Goal: Task Accomplishment & Management: Complete application form

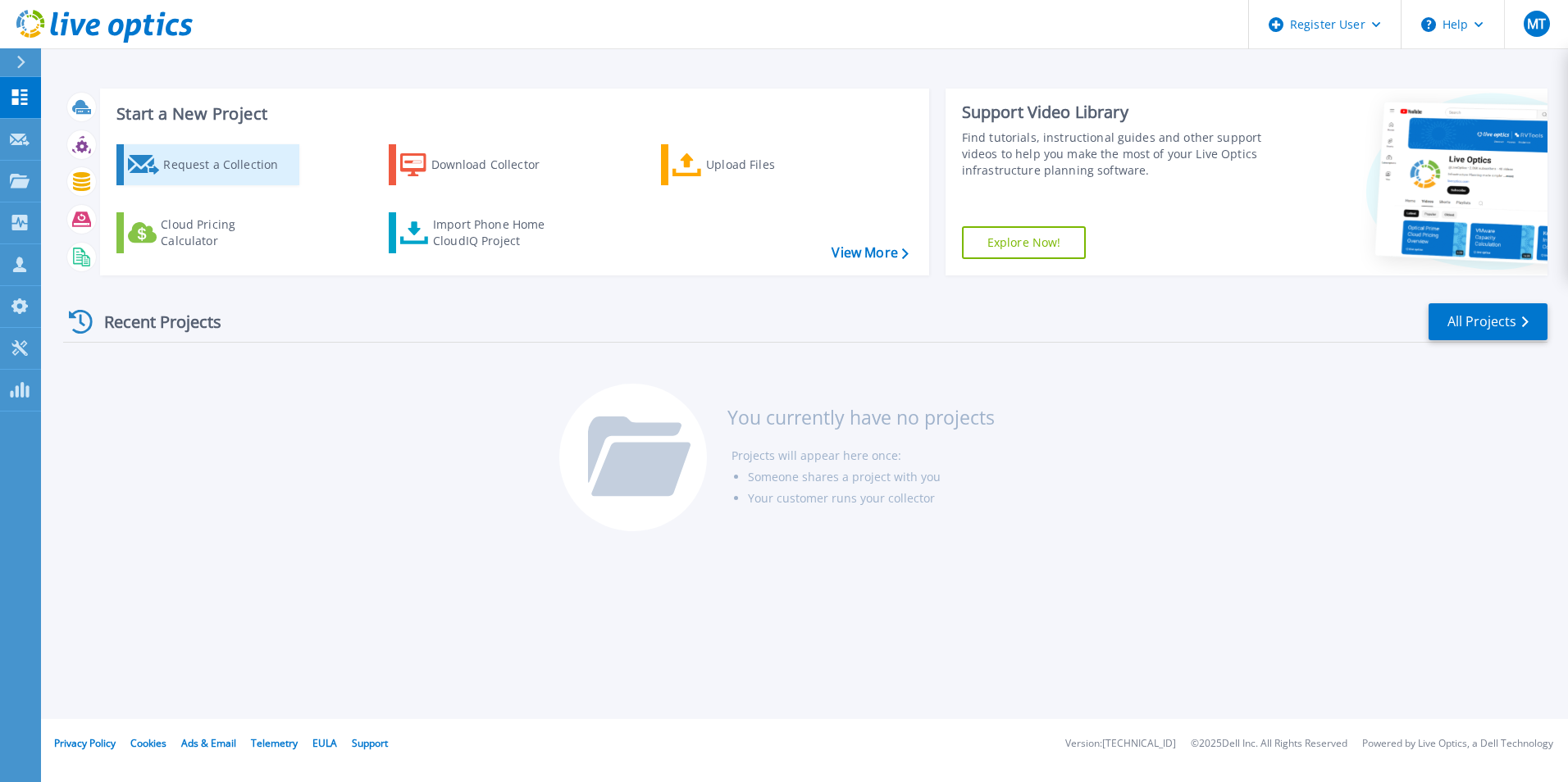
click at [236, 147] on link "Request a Collection" at bounding box center [208, 165] width 183 height 41
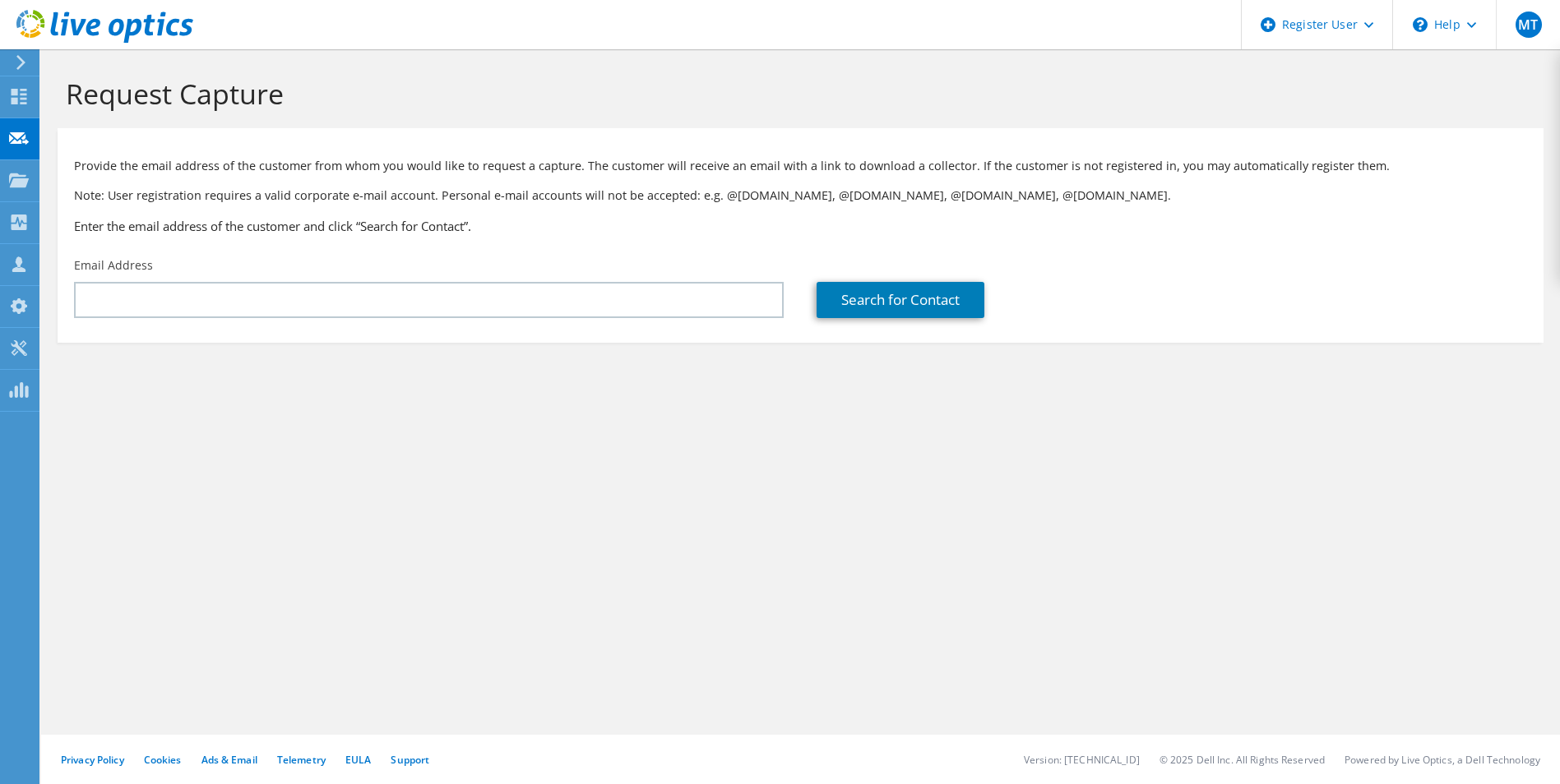
click at [423, 332] on section "Provide the email address of the customer from whom you would like to request a…" at bounding box center [801, 235] width 1486 height 215
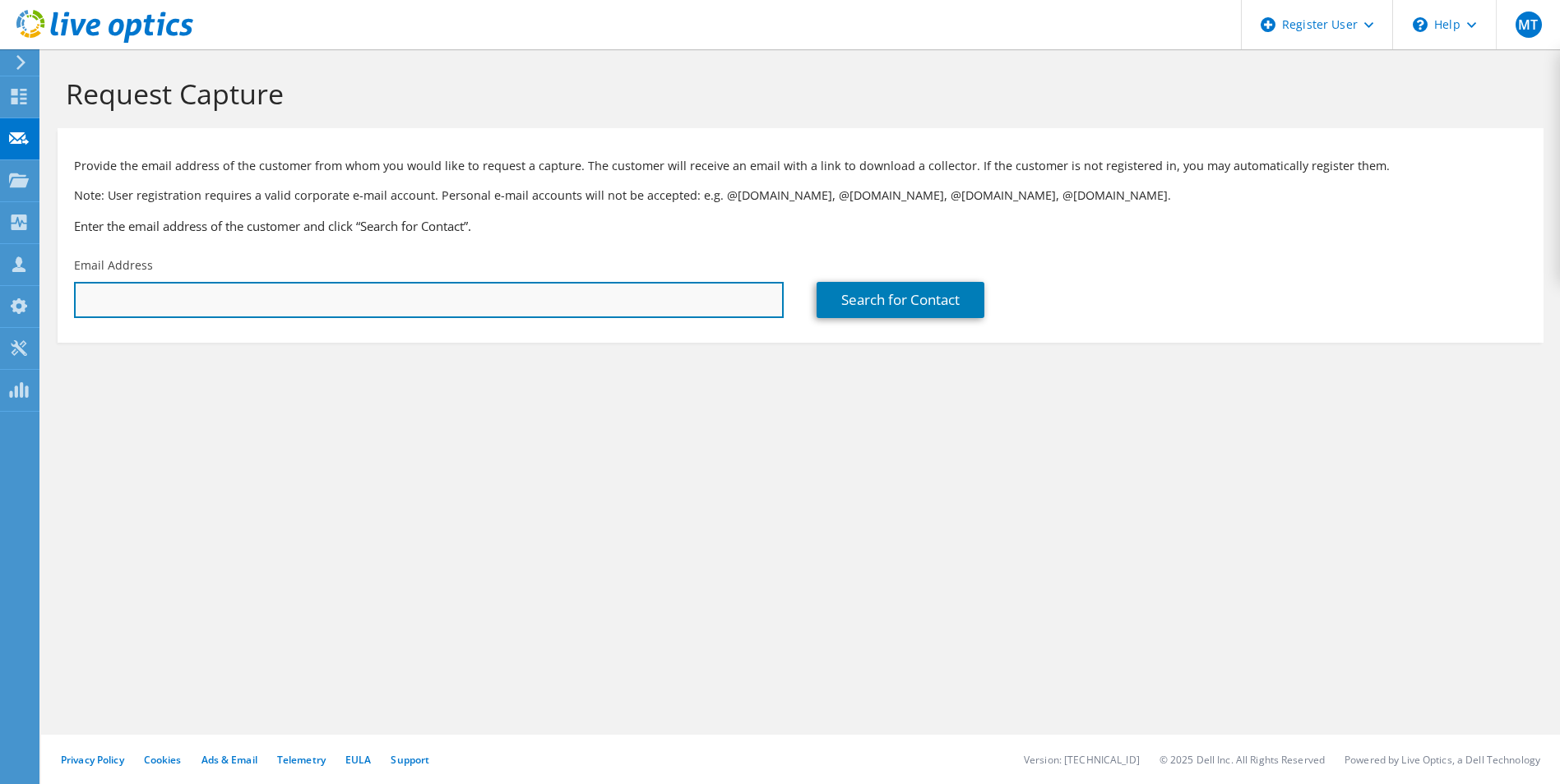
click at [414, 310] on input "text" at bounding box center [428, 300] width 709 height 36
click at [312, 308] on input "text" at bounding box center [428, 300] width 709 height 36
paste input "gilberto.mendes@colband.com.br"
type input "gilberto.mendes@colband.com.br"
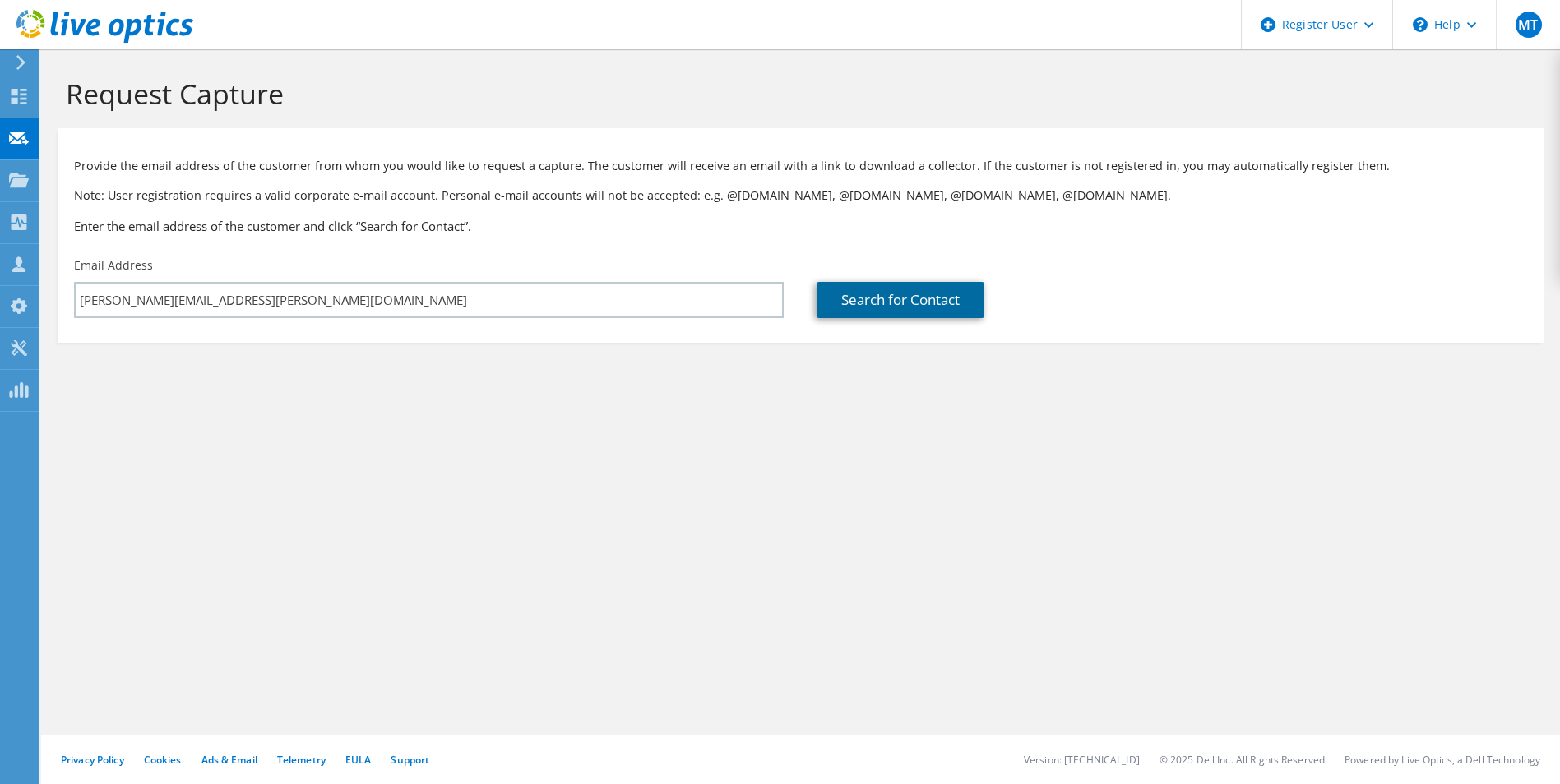
click at [954, 301] on link "Search for Contact" at bounding box center [900, 300] width 167 height 36
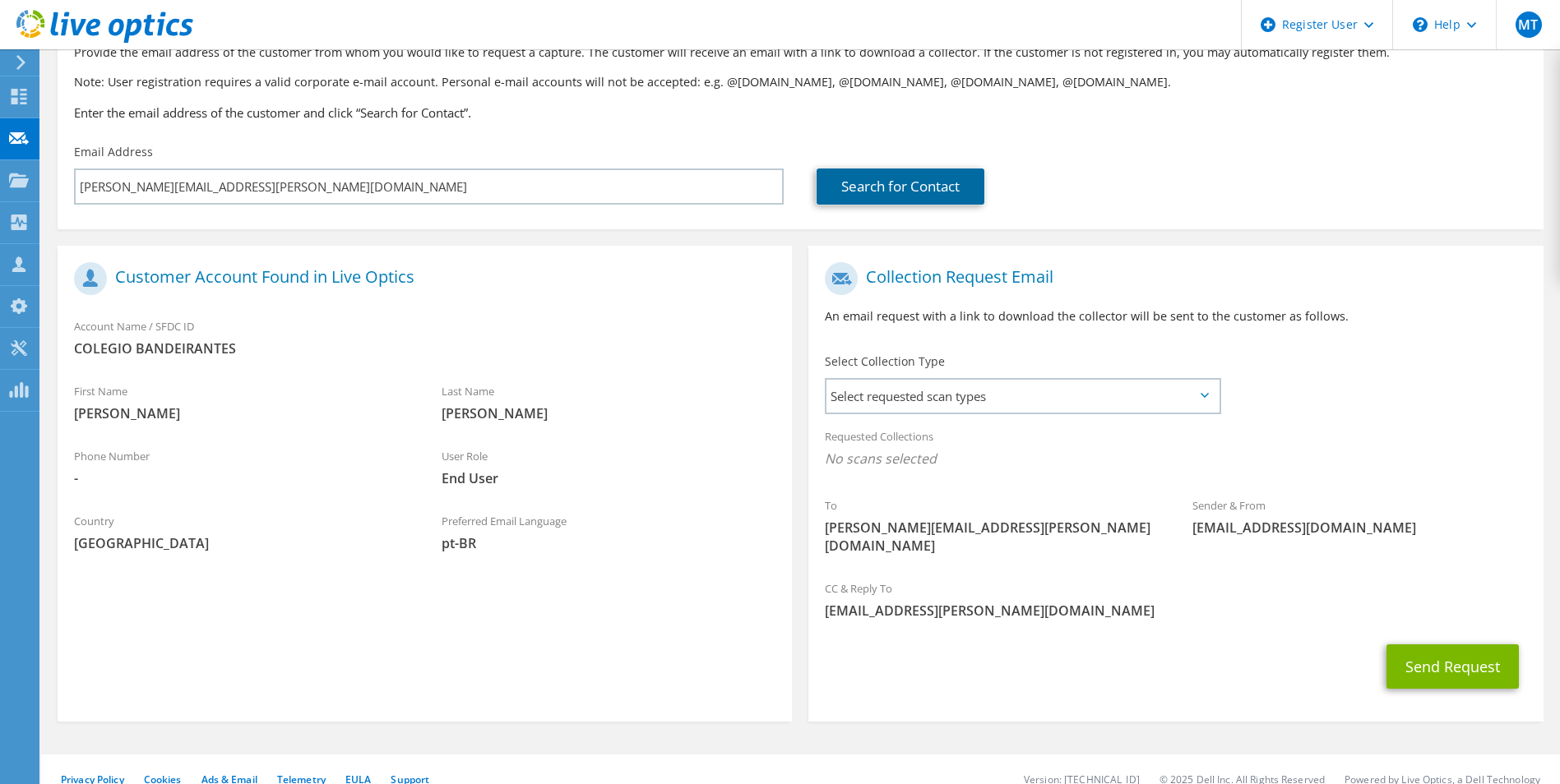
scroll to position [115, 0]
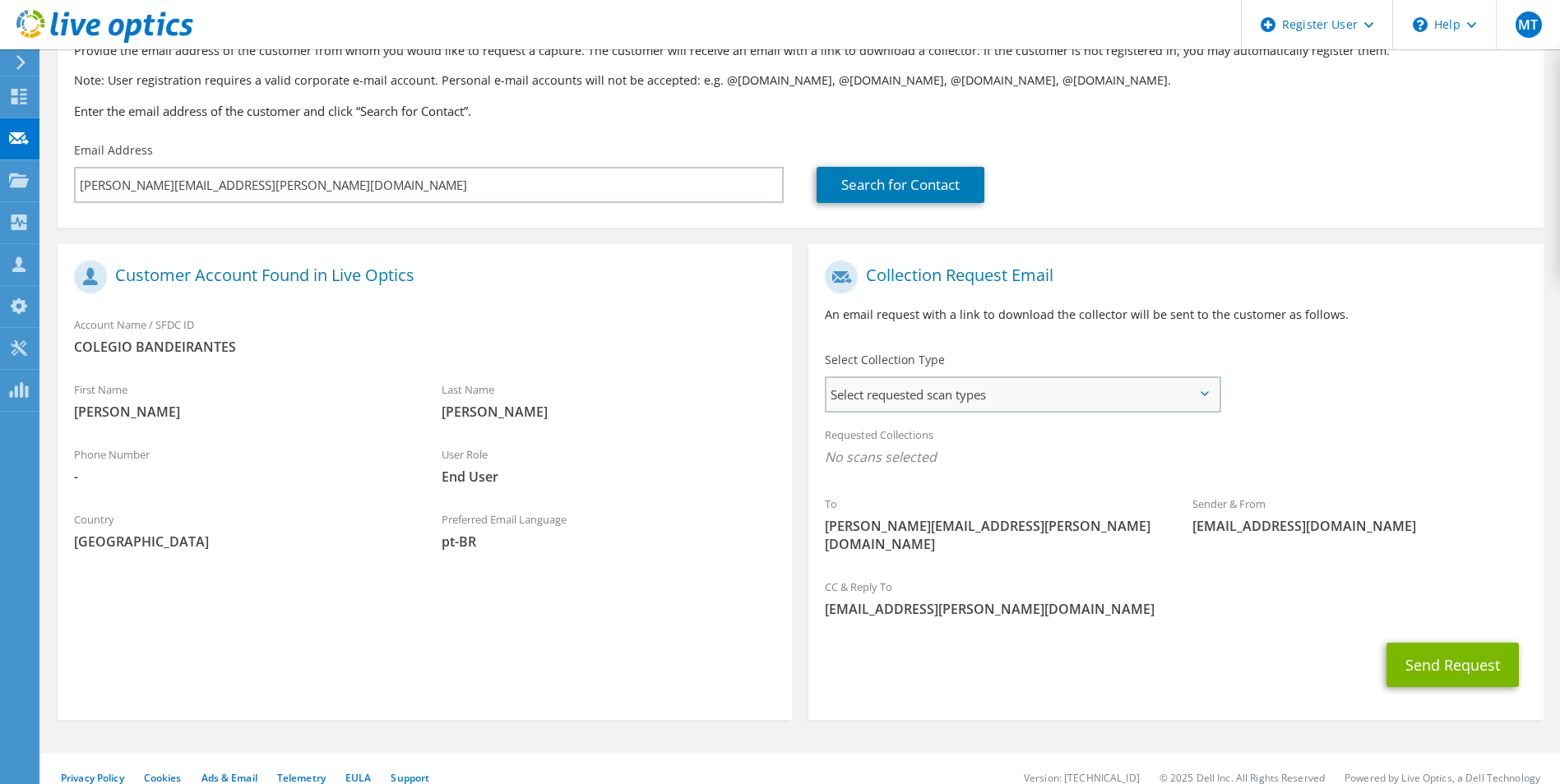
click at [1076, 399] on span "Select requested scan types" at bounding box center [1022, 394] width 392 height 33
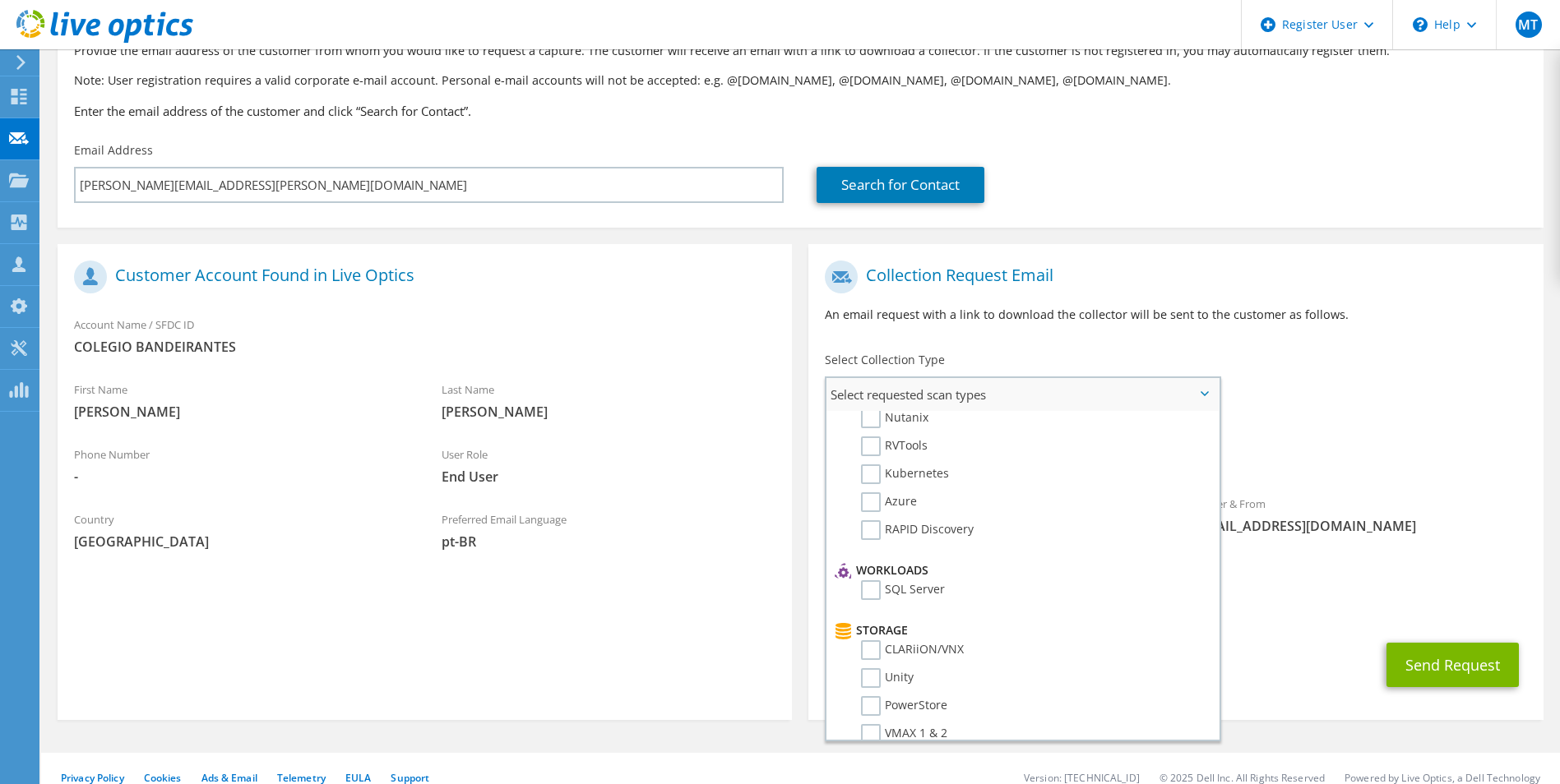
scroll to position [0, 0]
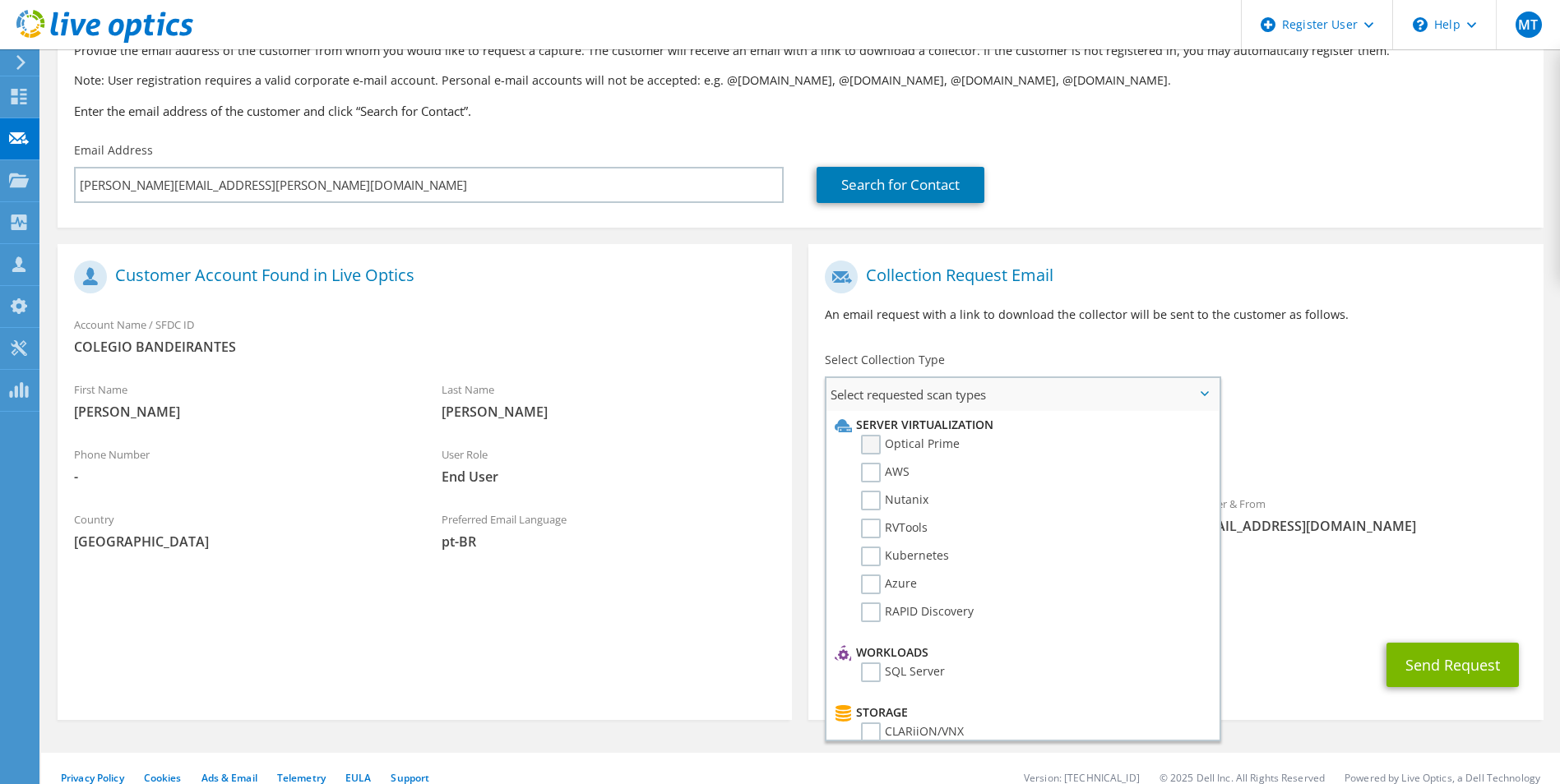
click at [865, 441] on label "Optical Prime" at bounding box center [910, 444] width 99 height 20
click at [0, 0] on input "Optical Prime" at bounding box center [0, 0] width 0 height 0
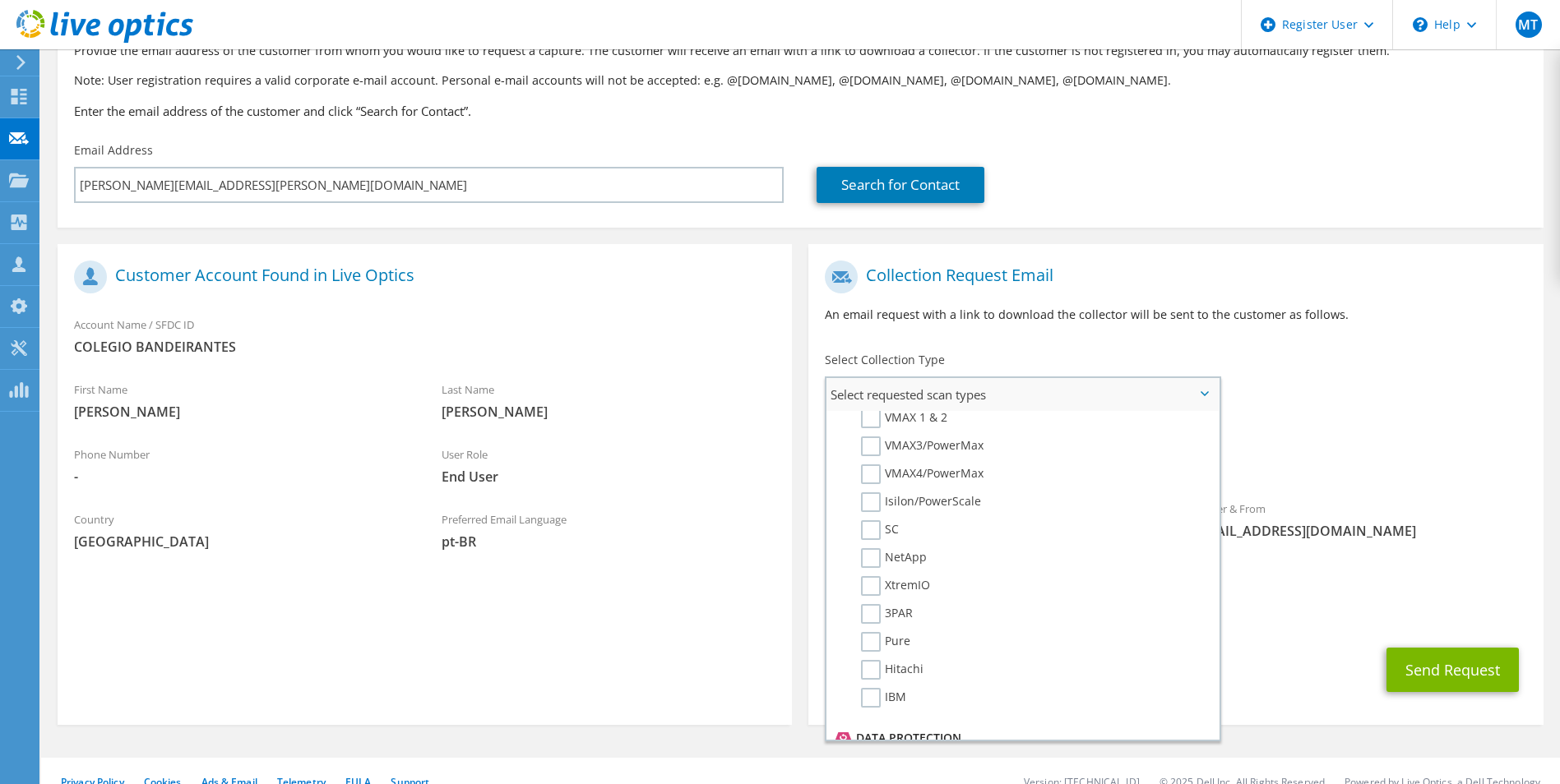
scroll to position [397, 0]
click at [1369, 416] on div "To gilberto.mendes@colband.com.br Sender & From liveoptics@liveoptics.com" at bounding box center [1176, 413] width 735 height 322
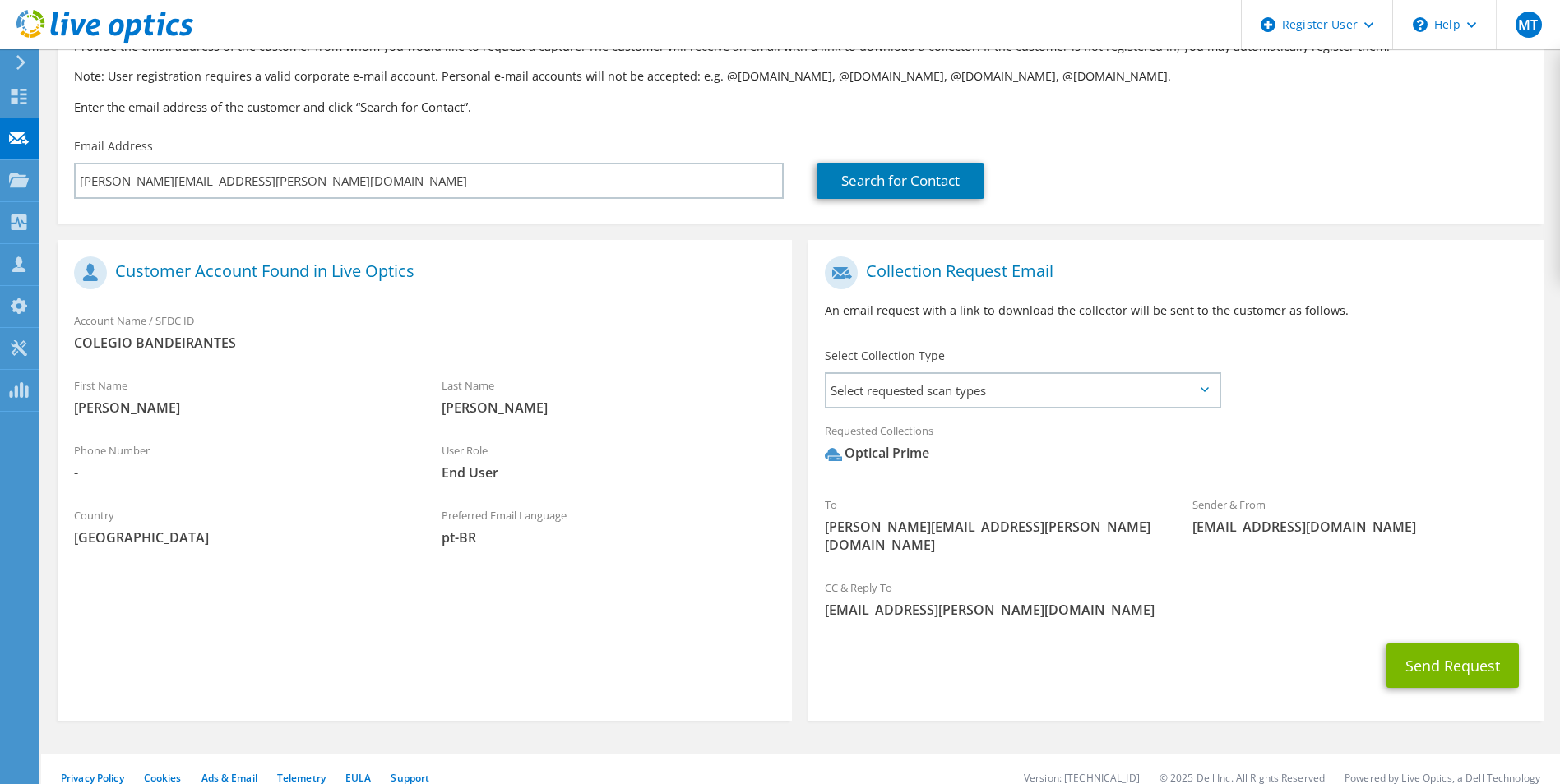
scroll to position [120, 0]
drag, startPoint x: 1466, startPoint y: 652, endPoint x: 1457, endPoint y: 643, distance: 12.7
click at [1466, 652] on button "Send Request" at bounding box center [1453, 665] width 133 height 45
